Goal: Information Seeking & Learning: Check status

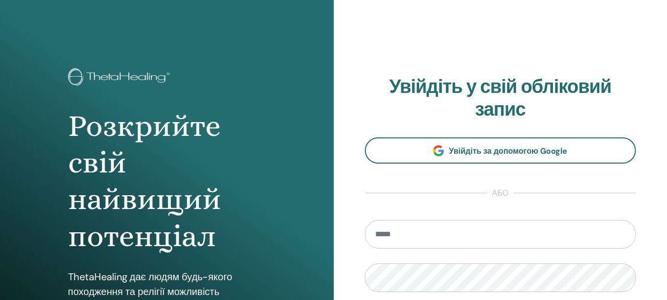
click at [388, 234] on input "email" at bounding box center [501, 234] width 272 height 29
type input "**********"
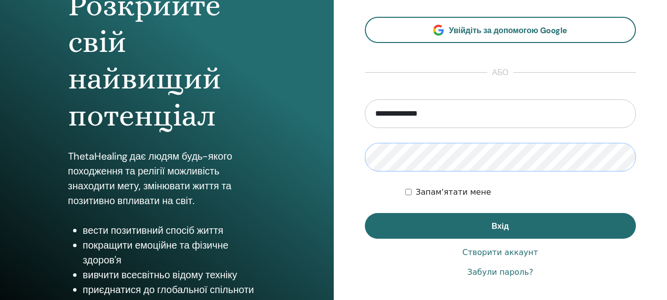
scroll to position [148, 0]
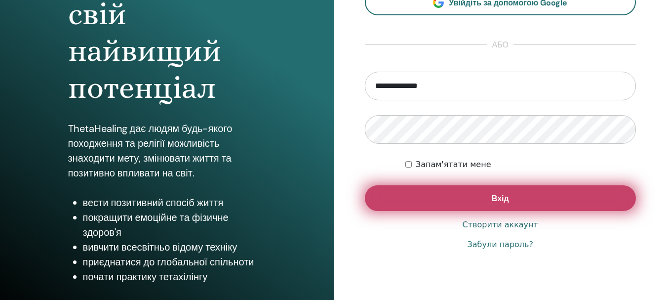
click at [485, 194] on button "Вхід" at bounding box center [501, 198] width 272 height 26
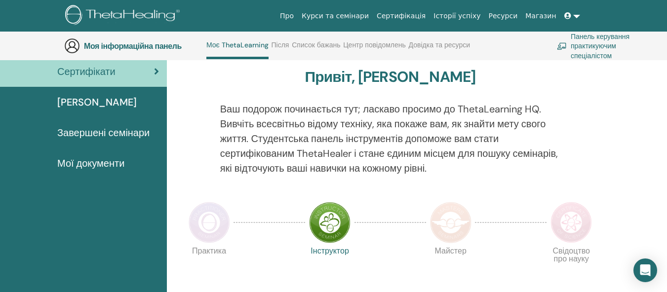
scroll to position [78, 0]
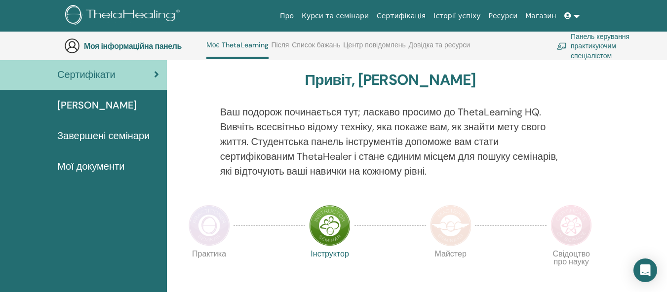
click at [115, 72] on font "Сертифікати" at bounding box center [86, 74] width 58 height 13
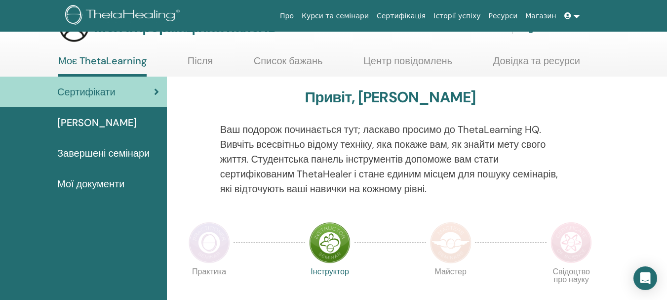
scroll to position [49, 0]
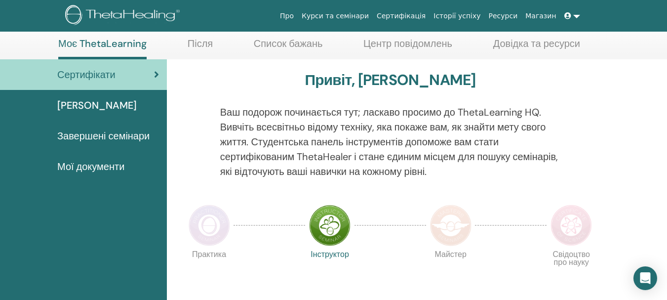
click at [98, 74] on font "Сертифікати" at bounding box center [86, 74] width 58 height 13
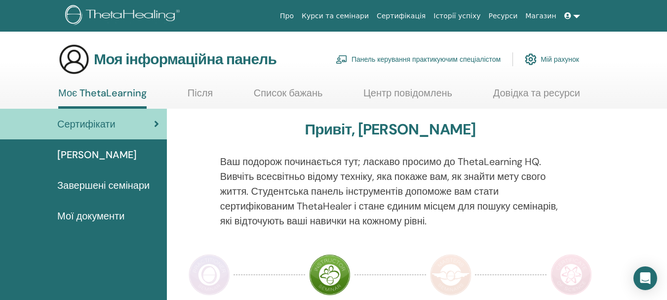
click at [417, 18] on font "Сертифікація" at bounding box center [401, 16] width 49 height 8
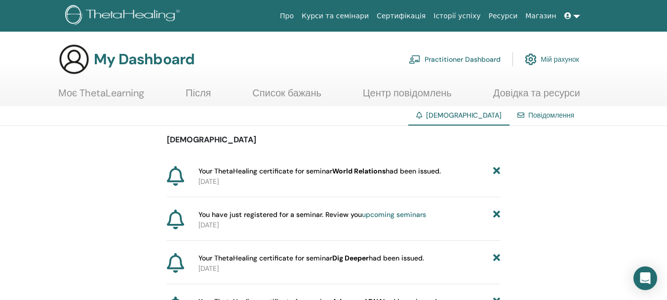
click at [379, 213] on link "upcoming seminars" at bounding box center [394, 214] width 64 height 9
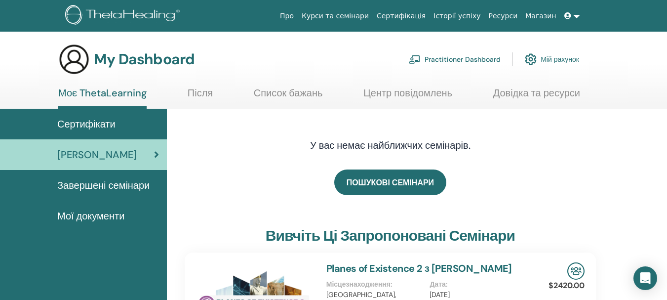
click at [125, 185] on span "Завершені семінари" at bounding box center [103, 185] width 92 height 15
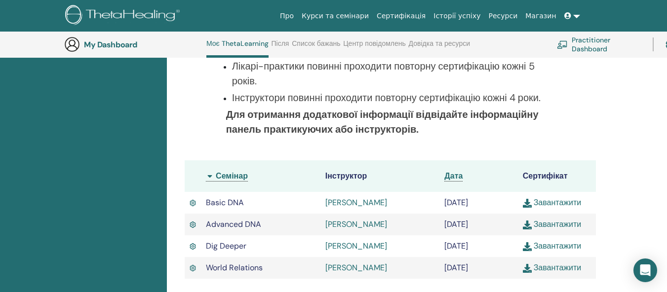
scroll to position [273, 0]
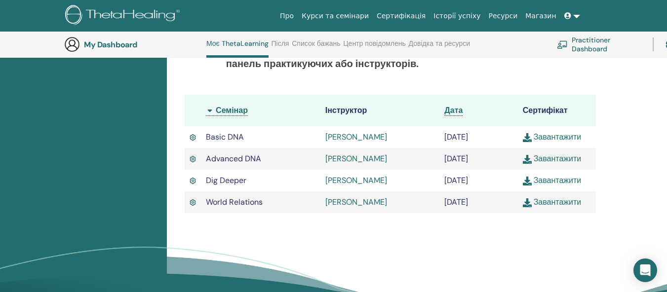
click at [559, 207] on link "Завантажити" at bounding box center [552, 202] width 59 height 10
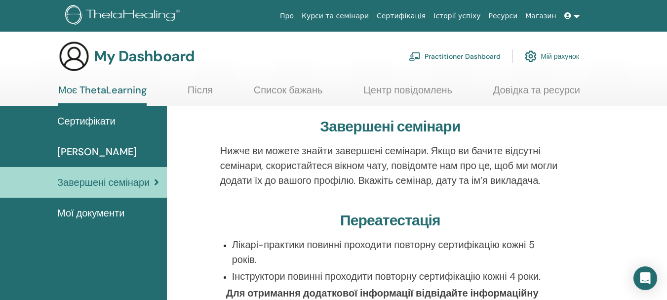
scroll to position [0, 0]
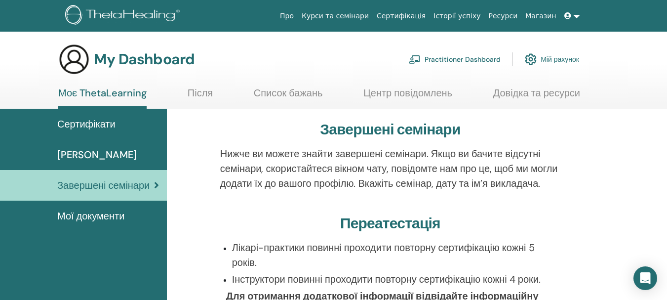
click at [117, 217] on span "Мої документи" at bounding box center [90, 215] width 67 height 15
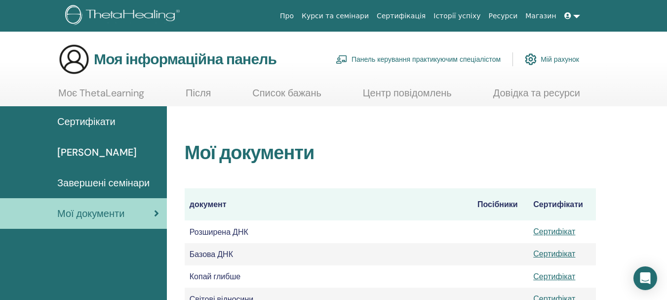
click at [571, 16] on span at bounding box center [568, 16] width 9 height 8
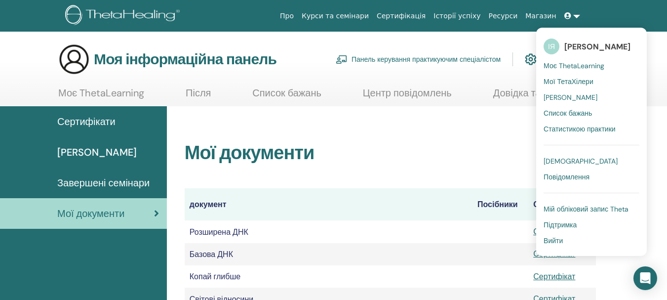
click at [579, 177] on font "Повідомлення" at bounding box center [567, 176] width 46 height 9
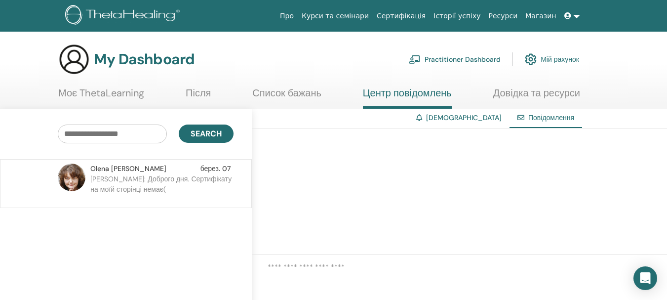
click at [486, 119] on link "[DEMOGRAPHIC_DATA]" at bounding box center [464, 117] width 76 height 9
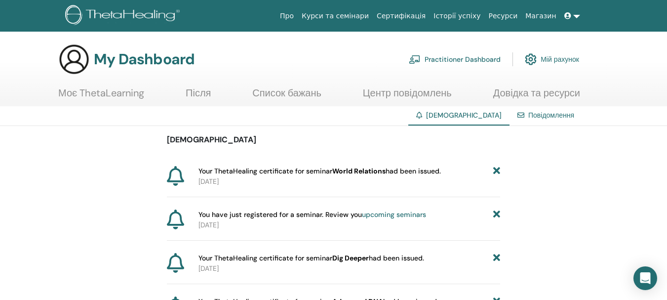
click at [349, 173] on b "World Relations" at bounding box center [358, 170] width 53 height 9
click at [203, 171] on span "Your ThetaHealing certificate for seminar World Relations had been issued." at bounding box center [320, 171] width 242 height 10
click at [224, 179] on p "[DATE]" at bounding box center [350, 181] width 302 height 10
click at [209, 173] on span "Your ThetaHealing certificate for seminar World Relations had been issued." at bounding box center [320, 171] width 242 height 10
click at [229, 178] on p "[DATE]" at bounding box center [350, 181] width 302 height 10
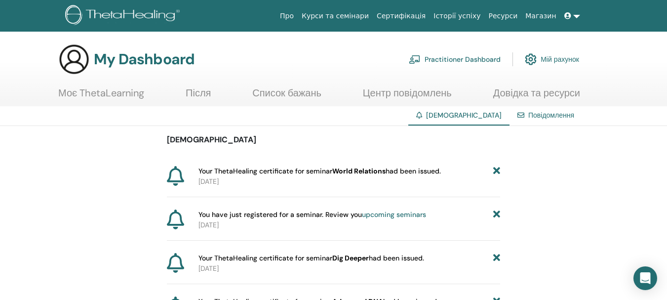
click at [397, 173] on span "Your ThetaHealing certificate for seminar World Relations had been issued." at bounding box center [320, 171] width 242 height 10
click at [511, 17] on link "Ресурси" at bounding box center [503, 16] width 37 height 18
